Goal: Find specific page/section: Find specific page/section

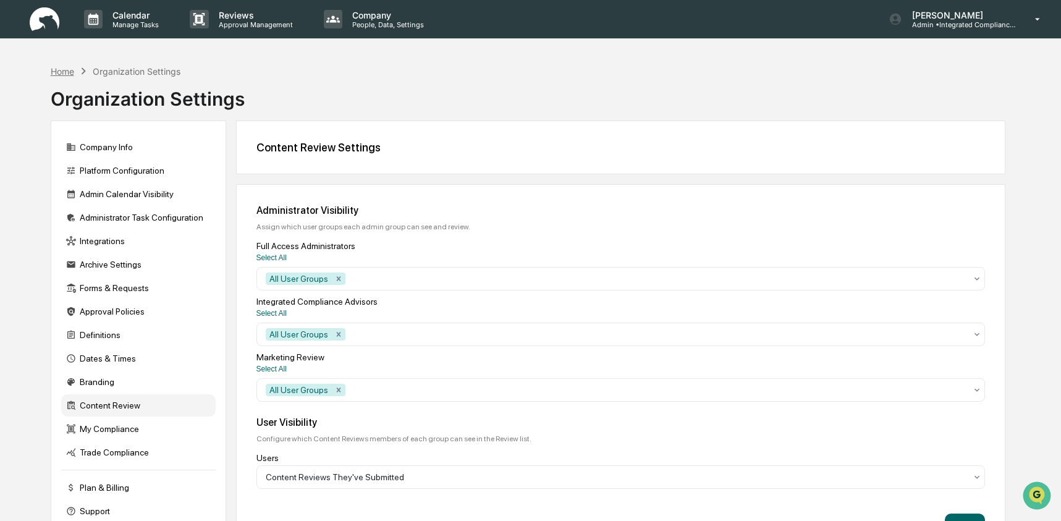
click at [66, 70] on div "Home" at bounding box center [62, 71] width 23 height 11
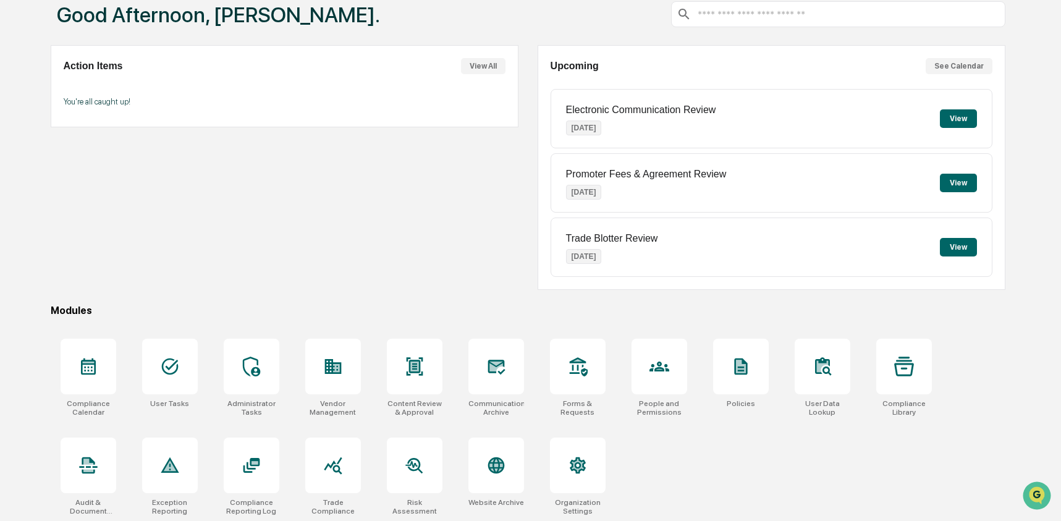
scroll to position [80, 0]
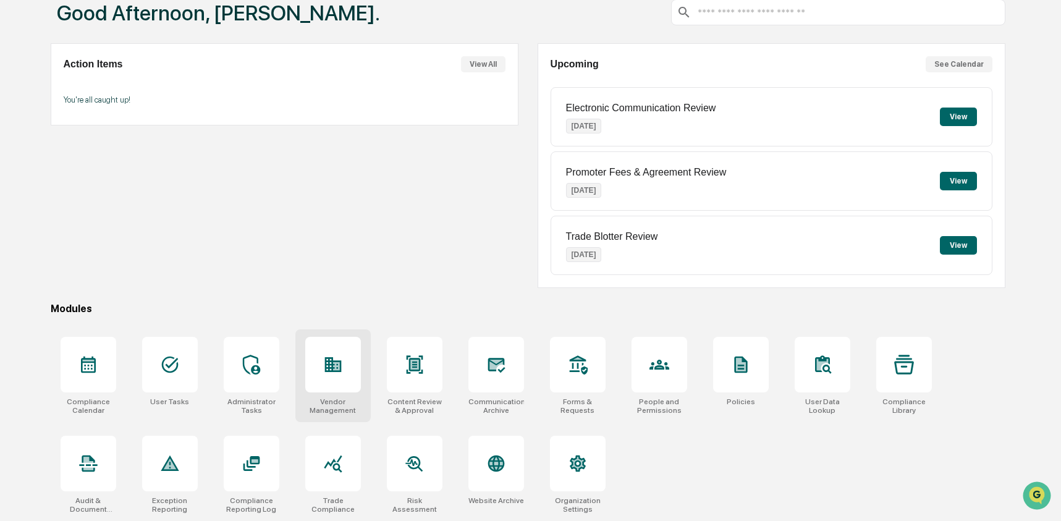
click at [318, 376] on div at bounding box center [333, 365] width 56 height 56
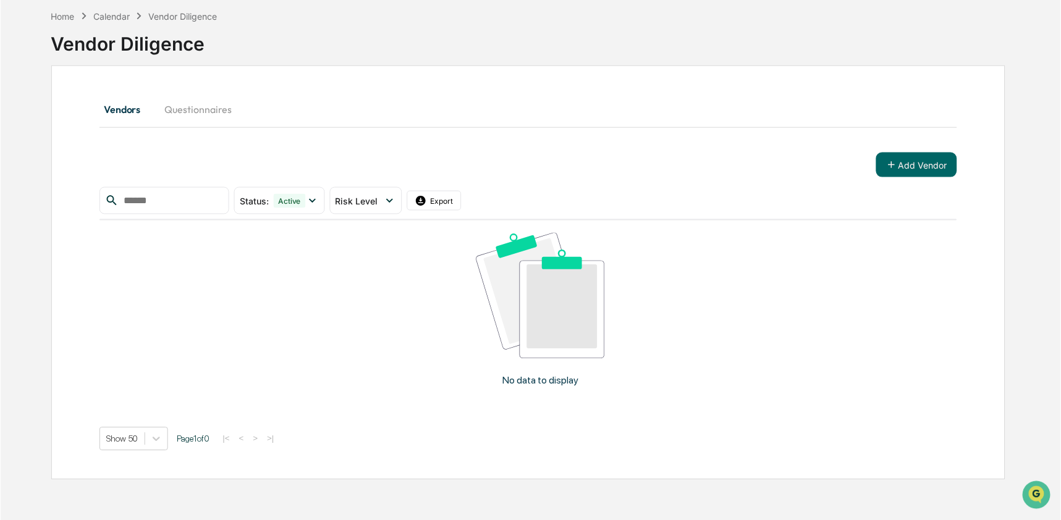
scroll to position [54, 0]
click at [150, 132] on div "Vendors Questionnaires Add Vendor Status : Active Select/Deselect All Active Ar…" at bounding box center [528, 274] width 858 height 356
